Goal: Information Seeking & Learning: Learn about a topic

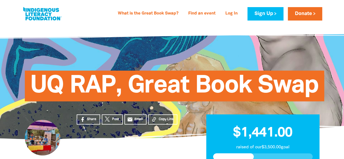
click at [37, 93] on span "UQ RAP, Great Book Swap" at bounding box center [174, 88] width 289 height 26
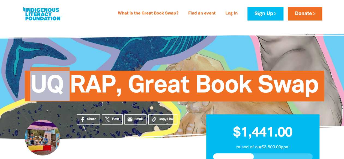
click at [37, 93] on span "UQ RAP, Great Book Swap" at bounding box center [174, 88] width 289 height 26
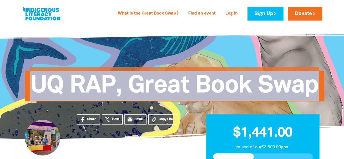
click at [37, 93] on span "UQ RAP, Great Book Swap" at bounding box center [174, 88] width 289 height 26
click at [164, 80] on span "UQ RAP, Great Book Swap" at bounding box center [174, 88] width 289 height 26
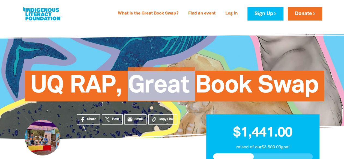
click at [164, 80] on span "UQ RAP, Great Book Swap" at bounding box center [174, 88] width 289 height 26
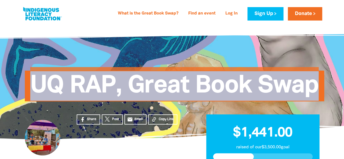
click at [164, 80] on span "UQ RAP, Great Book Swap" at bounding box center [174, 88] width 289 height 26
click at [162, 76] on span "UQ RAP, Great Book Swap" at bounding box center [174, 88] width 289 height 26
drag, startPoint x: 34, startPoint y: 89, endPoint x: 327, endPoint y: 83, distance: 293.1
click at [327, 83] on div "UQ RAP, Great Book Swap" at bounding box center [172, 81] width 311 height 81
click at [165, 92] on span "UQ RAP, Great Book Swap" at bounding box center [174, 88] width 289 height 26
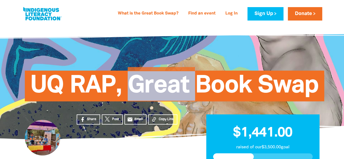
click at [165, 92] on span "UQ RAP, Great Book Swap" at bounding box center [174, 88] width 289 height 26
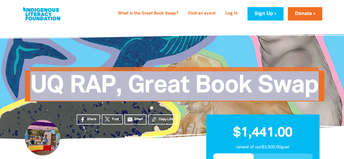
click at [165, 92] on span "UQ RAP, Great Book Swap" at bounding box center [174, 88] width 289 height 26
click at [221, 75] on span "UQ RAP, Great Book Swap" at bounding box center [174, 88] width 289 height 26
